Goal: Find specific fact: Find specific fact

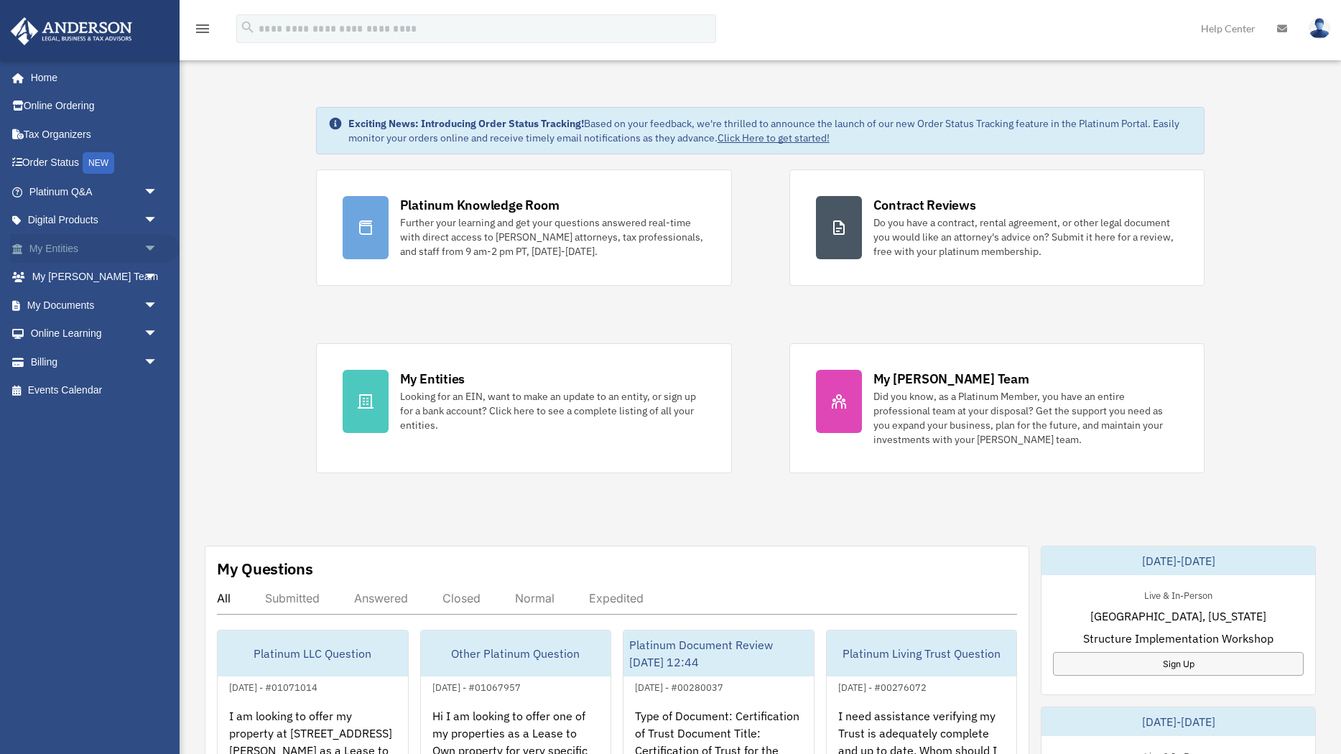
click at [63, 241] on link "My Entities arrow_drop_down" at bounding box center [95, 248] width 170 height 29
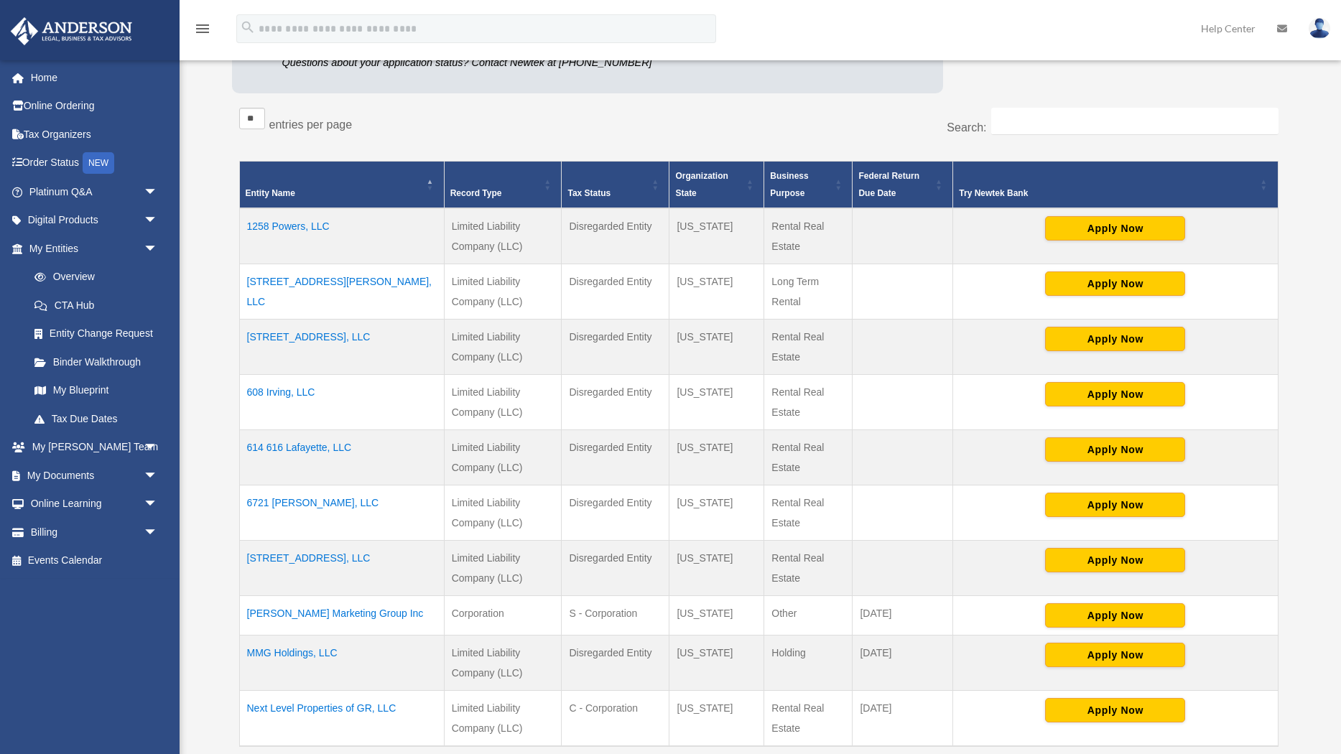
scroll to position [336, 0]
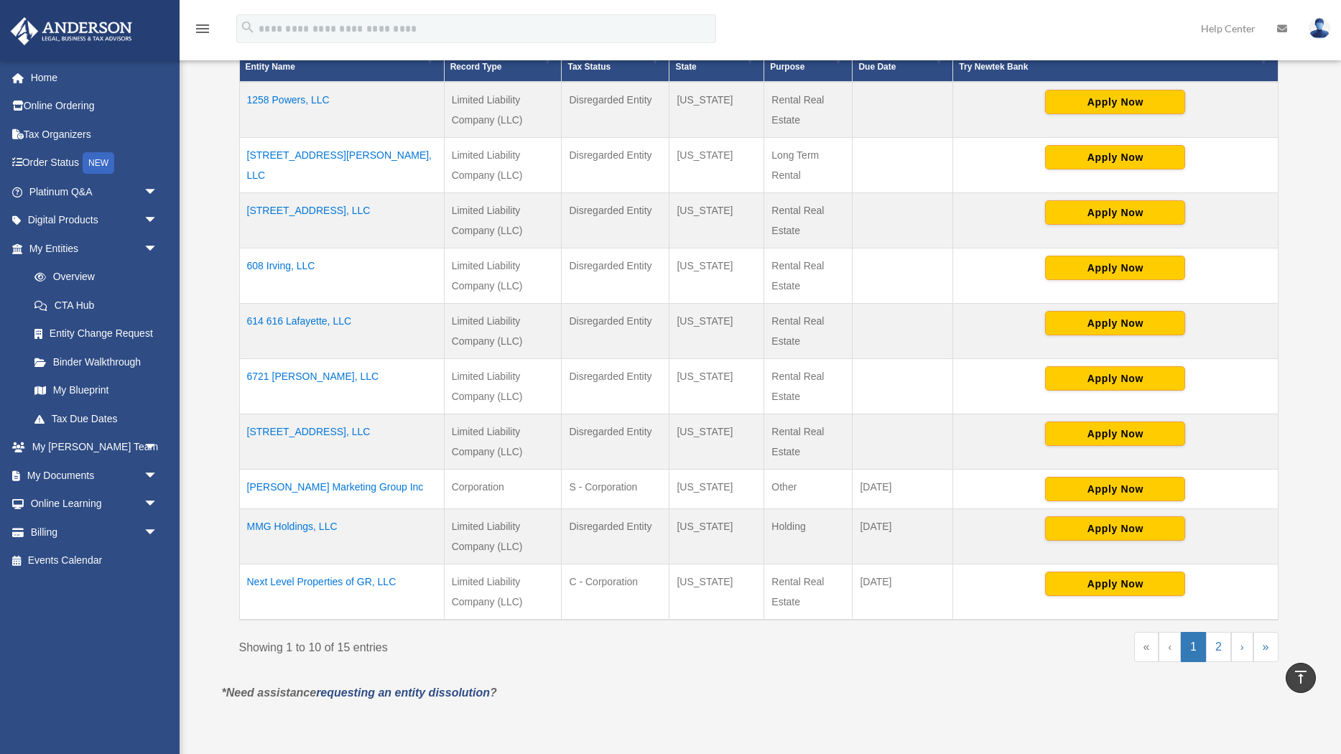
click at [326, 577] on td "Next Level Properties of GR, LLC" at bounding box center [341, 592] width 205 height 56
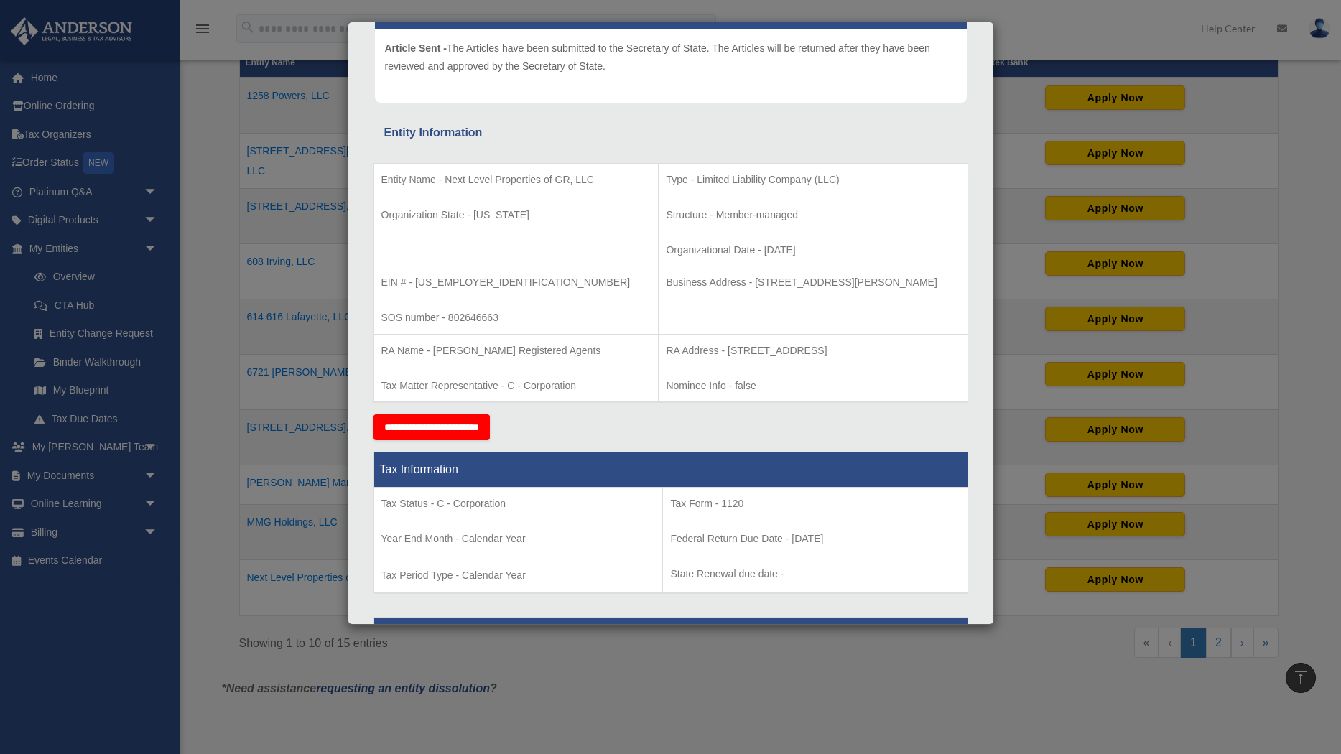
scroll to position [172, 0]
drag, startPoint x: 415, startPoint y: 281, endPoint x: 476, endPoint y: 278, distance: 61.1
click at [481, 279] on p "EIN # - [US_EMPLOYER_IDENTIFICATION_NUMBER]" at bounding box center [516, 283] width 270 height 18
drag, startPoint x: 416, startPoint y: 284, endPoint x: 462, endPoint y: 281, distance: 46.1
click at [462, 282] on p "EIN # - 86-3199454" at bounding box center [516, 283] width 270 height 18
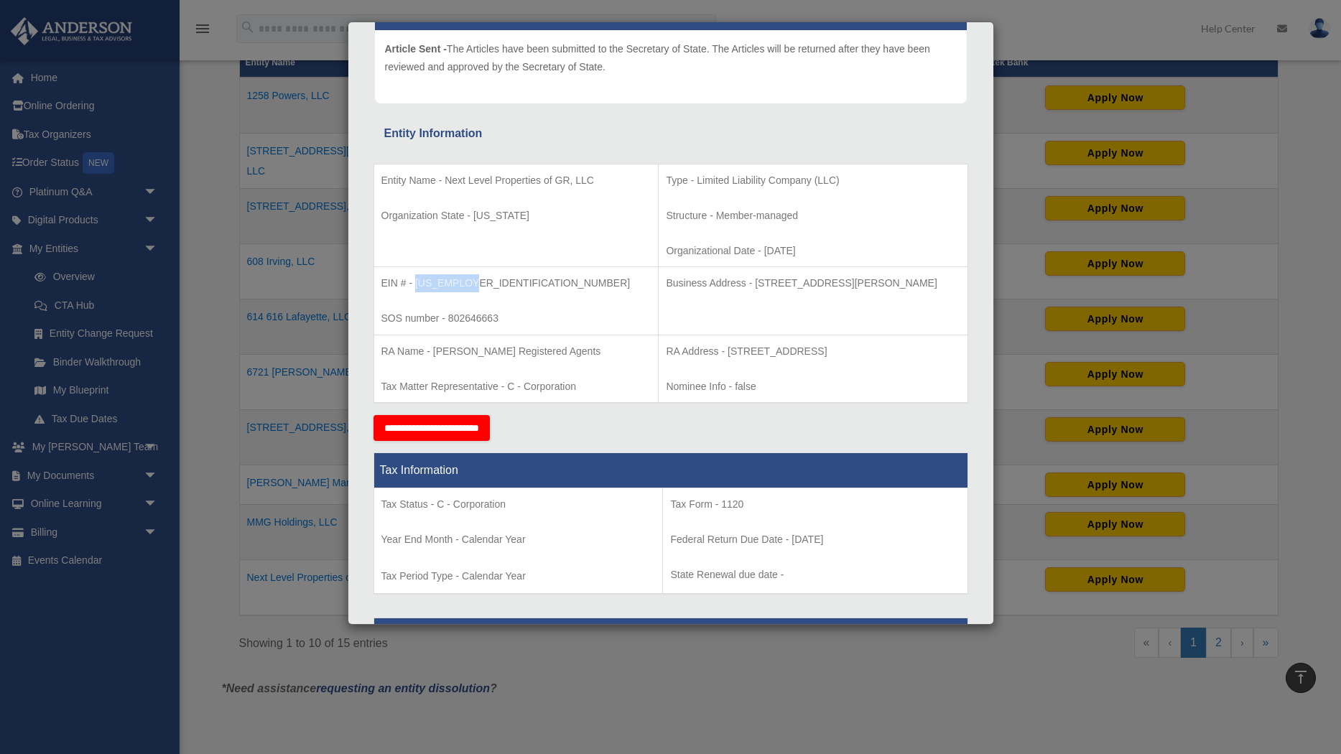
drag, startPoint x: 470, startPoint y: 278, endPoint x: 417, endPoint y: 282, distance: 53.3
click at [417, 282] on p "EIN # - 86-3199454" at bounding box center [516, 283] width 270 height 18
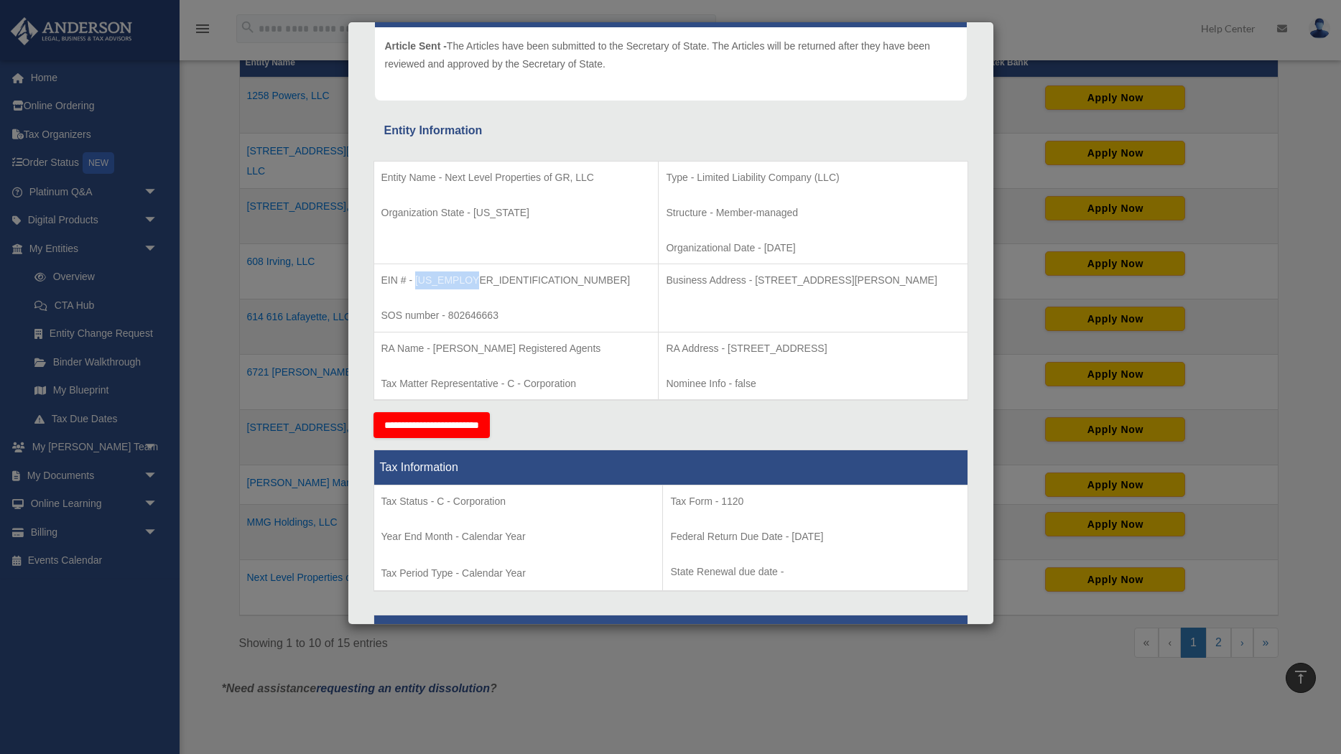
copy p "86-3199454"
